Goal: Find specific page/section: Find specific page/section

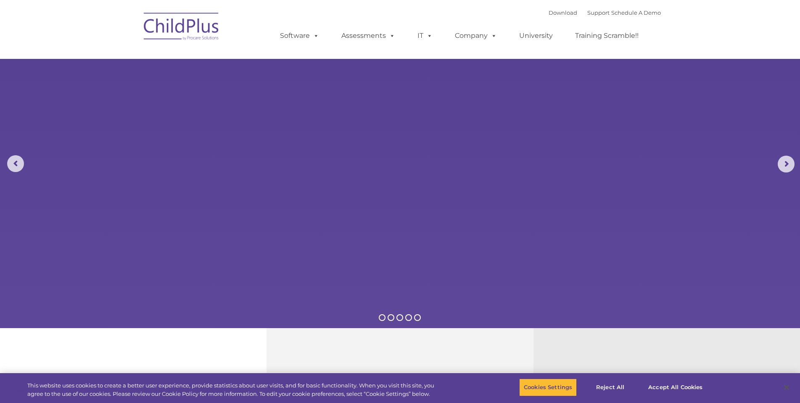
select select "MEDIUM"
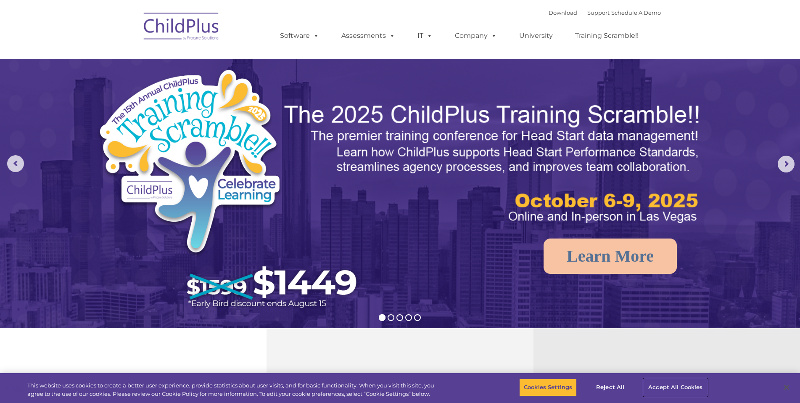
click at [416, 387] on button "Accept All Cookies" at bounding box center [674, 387] width 63 height 18
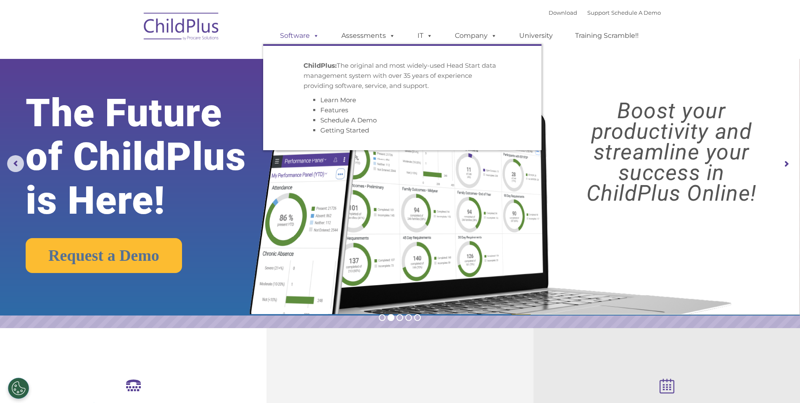
click at [291, 37] on link "Software" at bounding box center [299, 35] width 56 height 17
click at [315, 19] on ul "Software ChildPlus: The original and most widely-used Head Start data managemen…" at bounding box center [461, 36] width 397 height 34
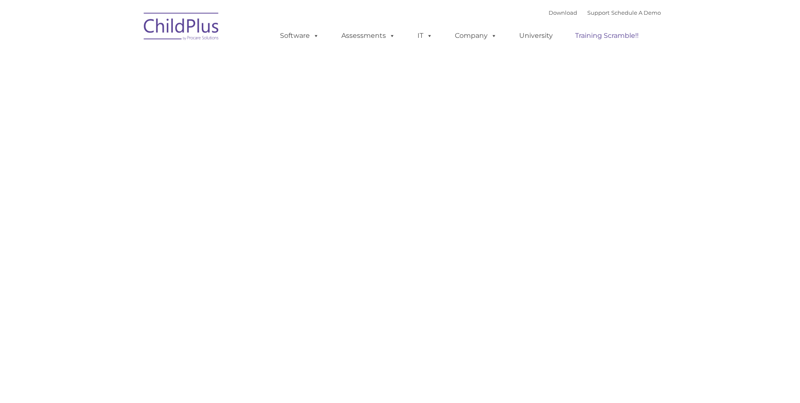
type input ""
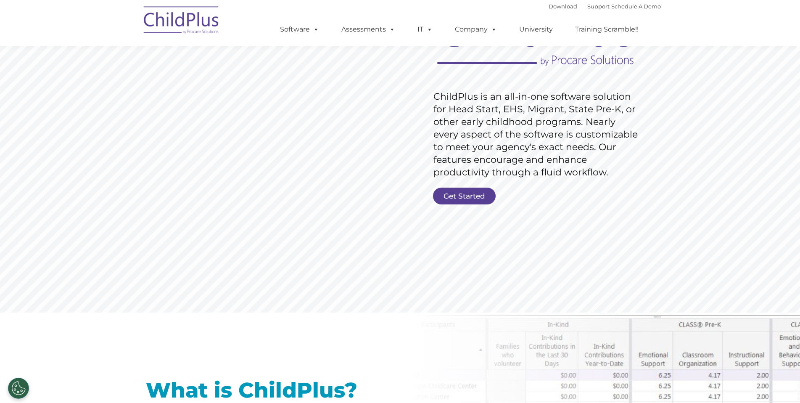
scroll to position [97, 0]
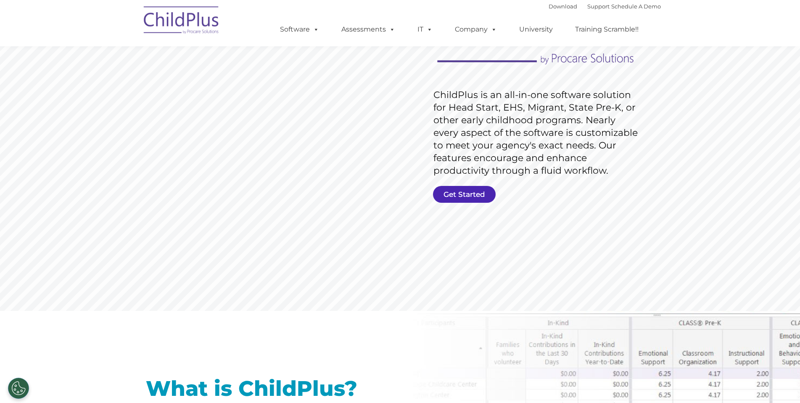
click at [473, 195] on link "Get Started" at bounding box center [464, 194] width 63 height 17
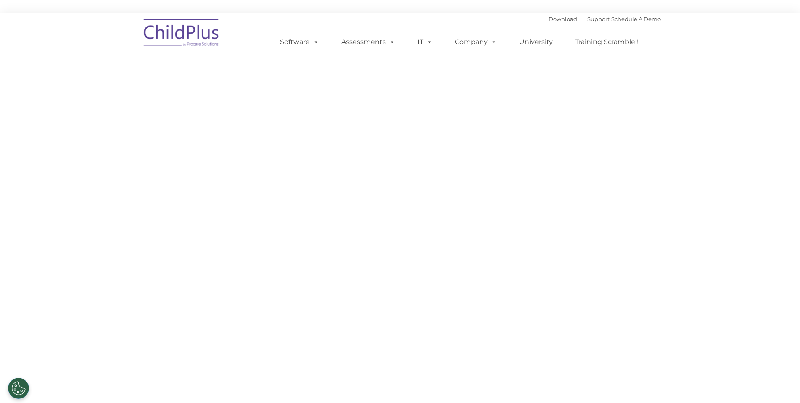
select select "MEDIUM"
